Goal: Use online tool/utility: Utilize a website feature to perform a specific function

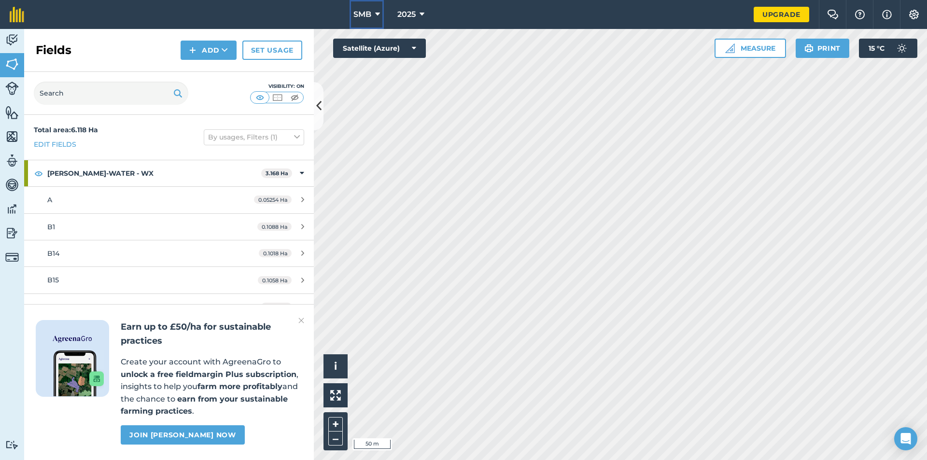
click at [365, 12] on span "SMB" at bounding box center [363, 15] width 18 height 12
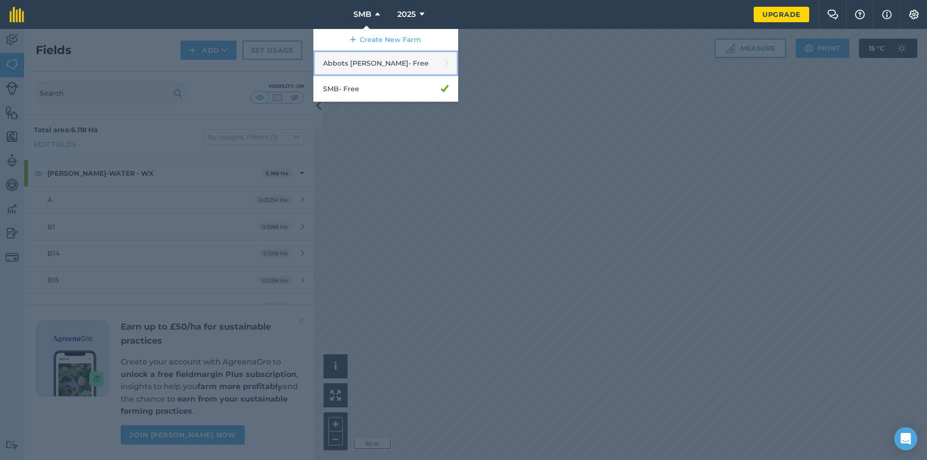
click at [356, 66] on link "Abbots [PERSON_NAME] - Free" at bounding box center [385, 64] width 145 height 26
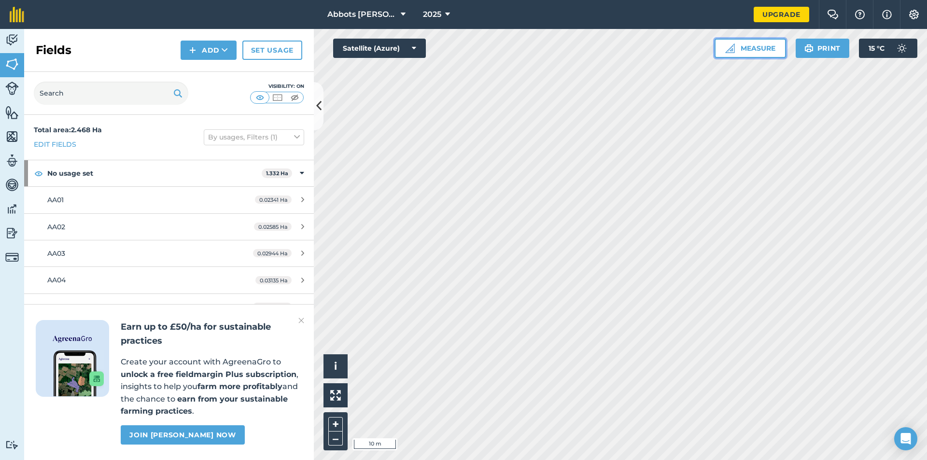
click at [755, 47] on button "Measure" at bounding box center [750, 48] width 71 height 19
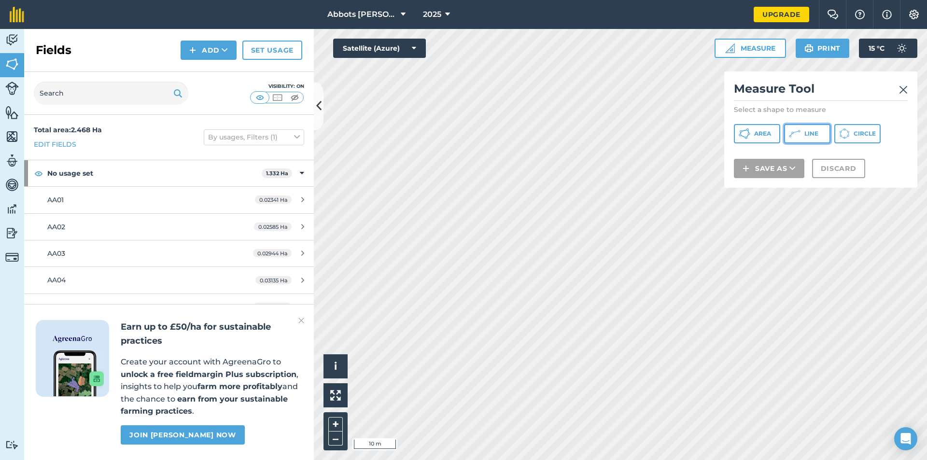
click at [810, 139] on button "Line" at bounding box center [807, 133] width 46 height 19
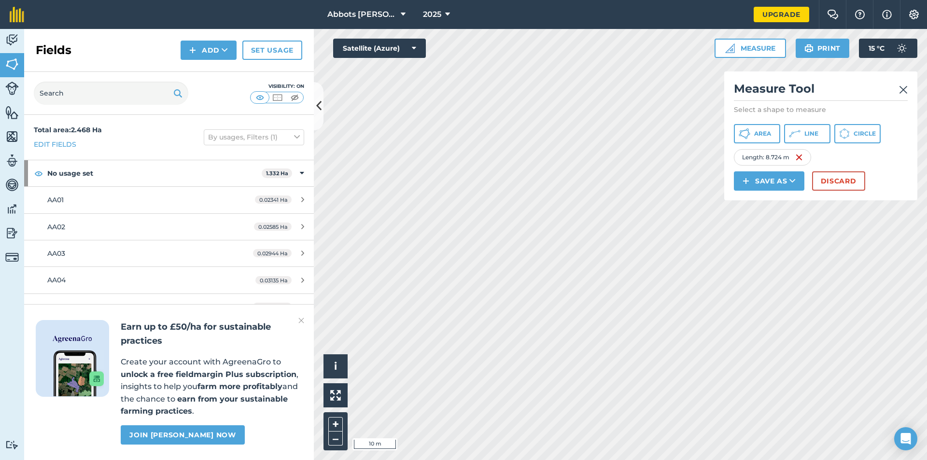
click at [899, 91] on img at bounding box center [903, 90] width 9 height 12
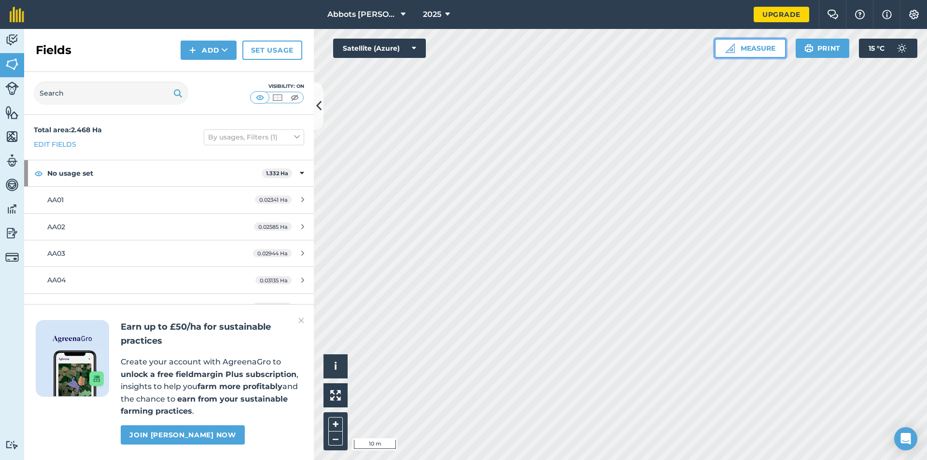
click at [753, 46] on button "Measure" at bounding box center [750, 48] width 71 height 19
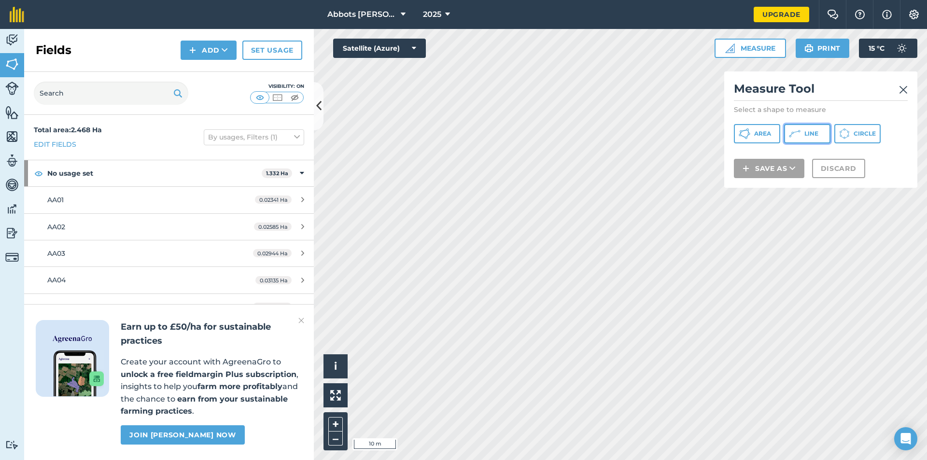
click at [796, 135] on icon at bounding box center [795, 134] width 12 height 12
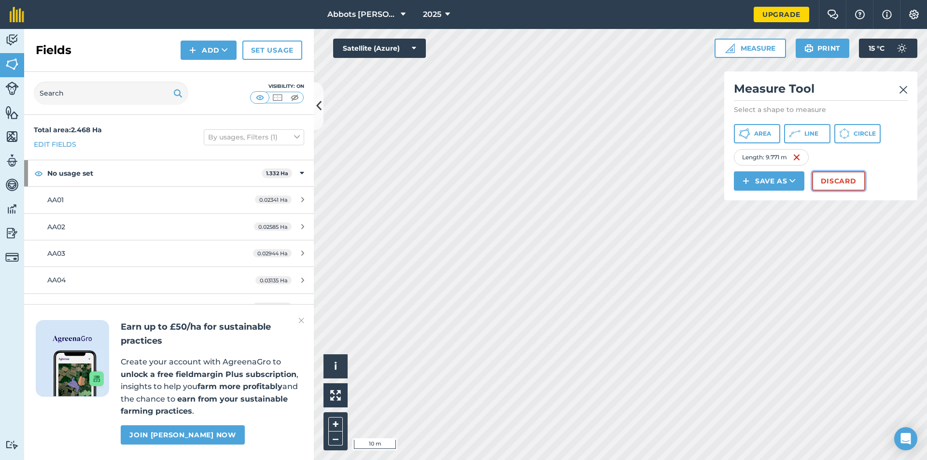
click at [848, 181] on button "Discard" at bounding box center [838, 180] width 53 height 19
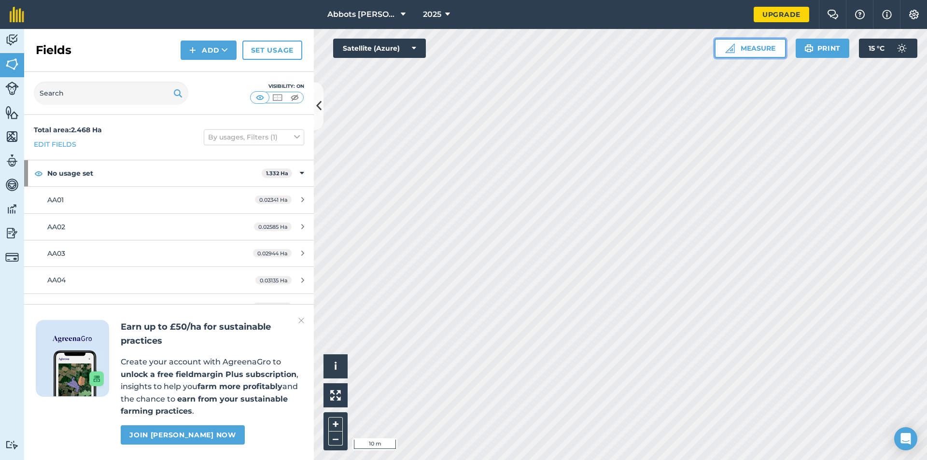
click at [747, 47] on button "Measure" at bounding box center [750, 48] width 71 height 19
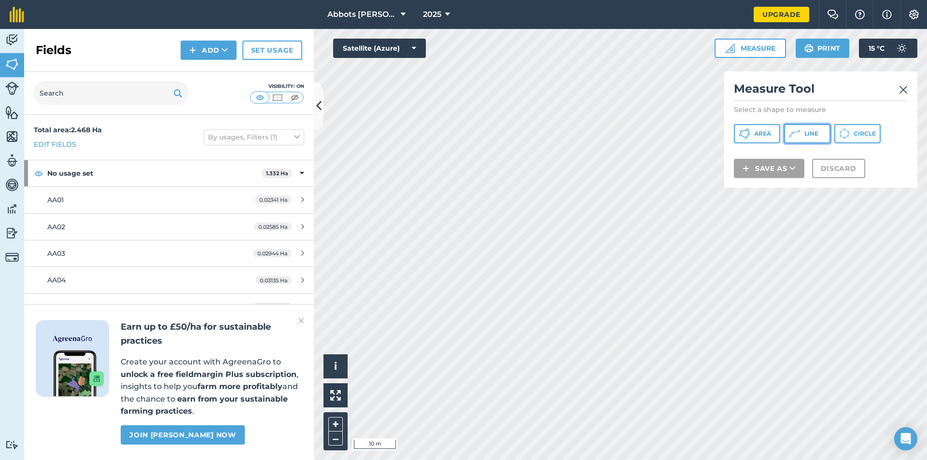
click at [812, 136] on span "Line" at bounding box center [812, 134] width 14 height 8
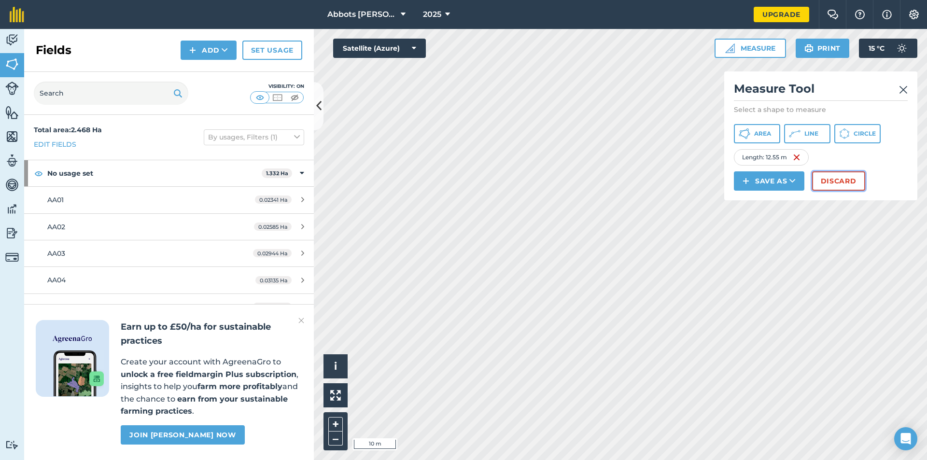
click at [859, 179] on button "Discard" at bounding box center [838, 180] width 53 height 19
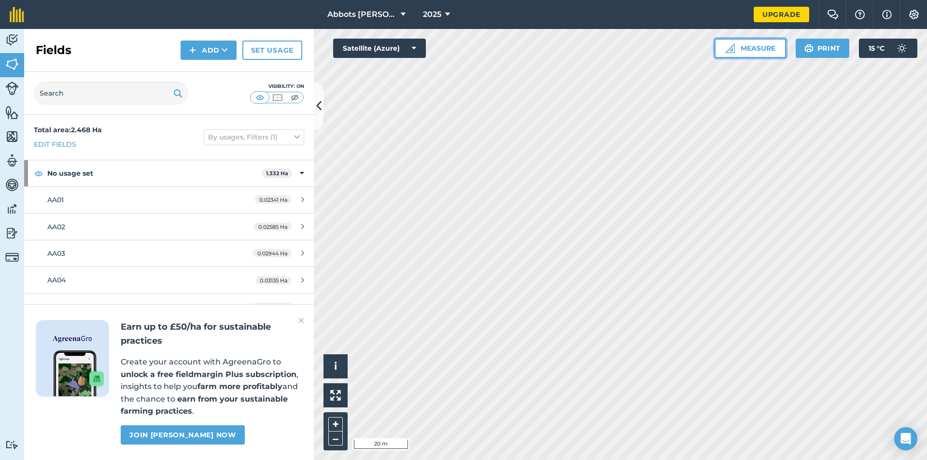
click at [751, 46] on button "Measure" at bounding box center [750, 48] width 71 height 19
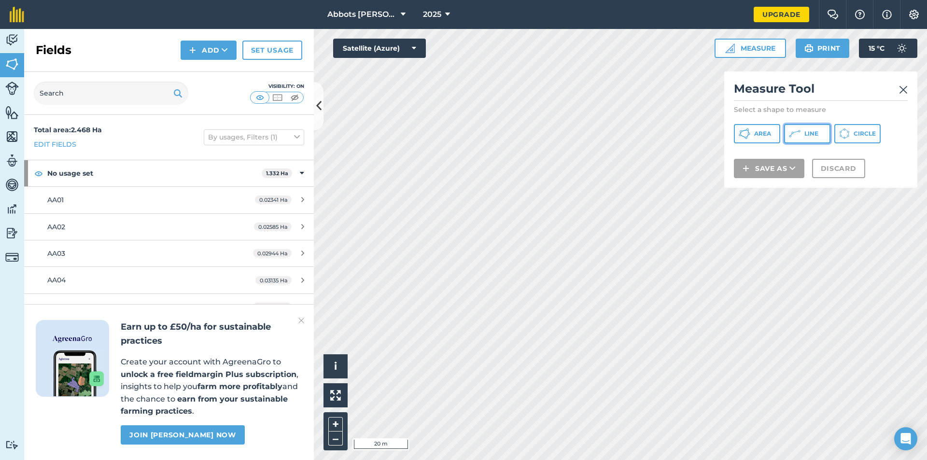
drag, startPoint x: 823, startPoint y: 136, endPoint x: 818, endPoint y: 139, distance: 5.4
click at [822, 137] on button "Line" at bounding box center [807, 133] width 46 height 19
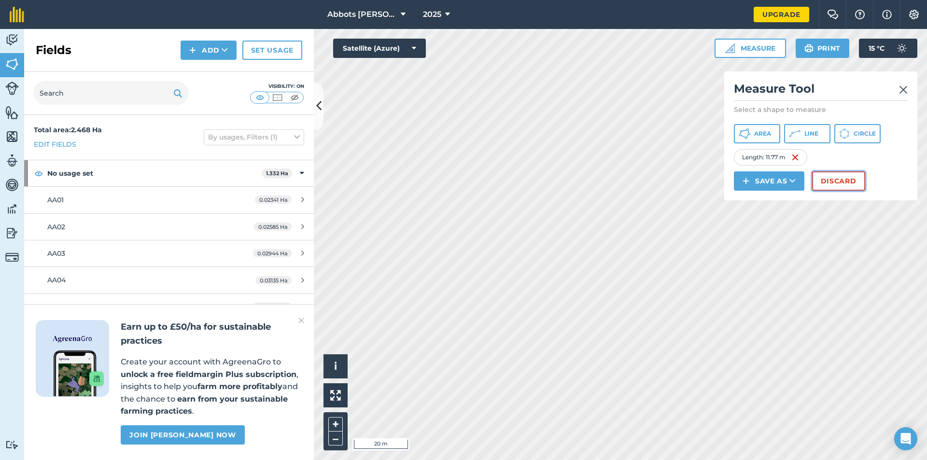
click at [831, 179] on button "Discard" at bounding box center [838, 180] width 53 height 19
